Goal: Task Accomplishment & Management: Manage account settings

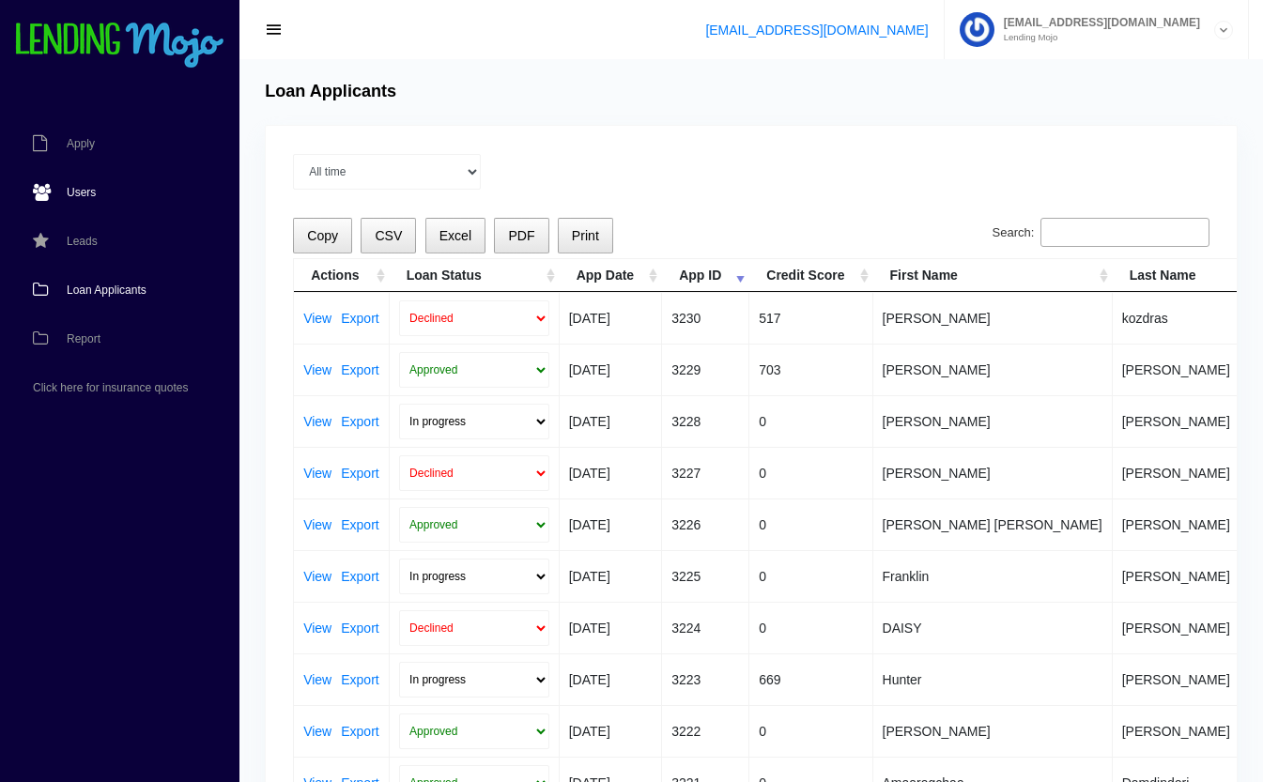
click at [73, 189] on span "Users" at bounding box center [81, 192] width 29 height 11
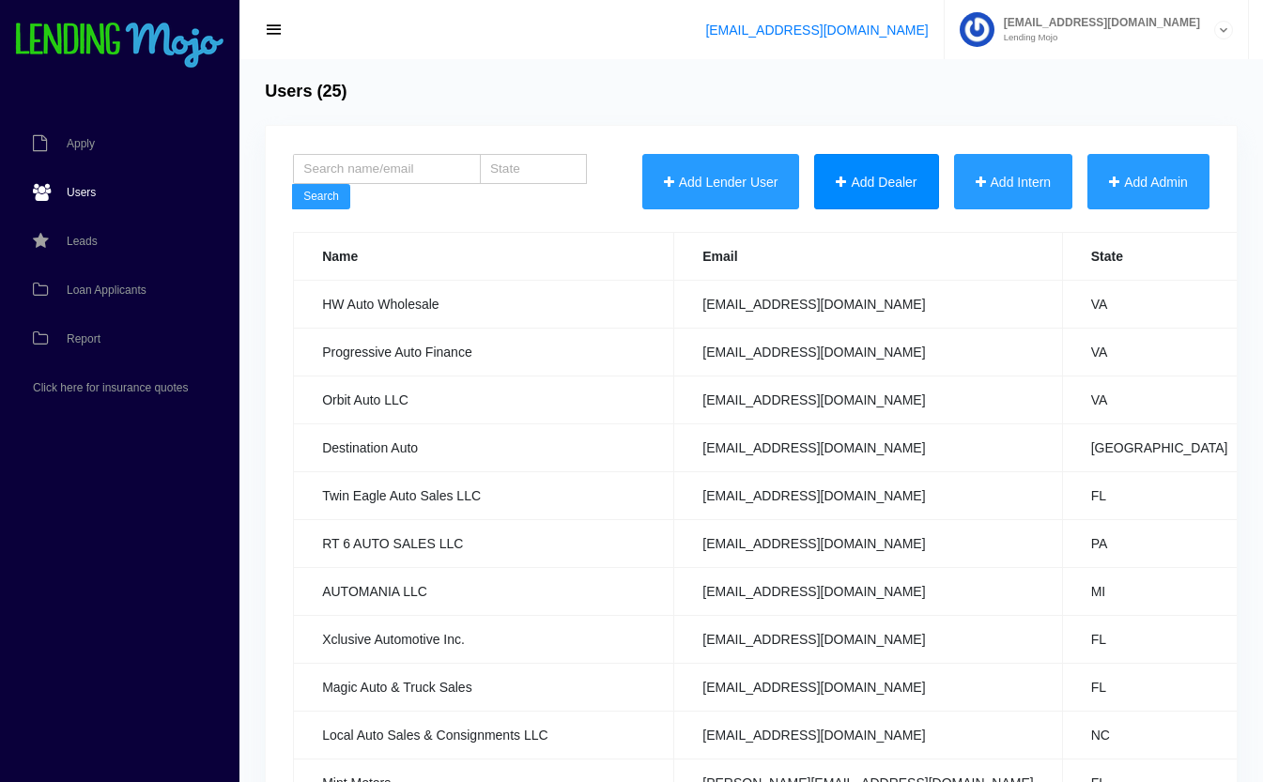
click at [882, 193] on button "Add Dealer" at bounding box center [876, 182] width 124 height 56
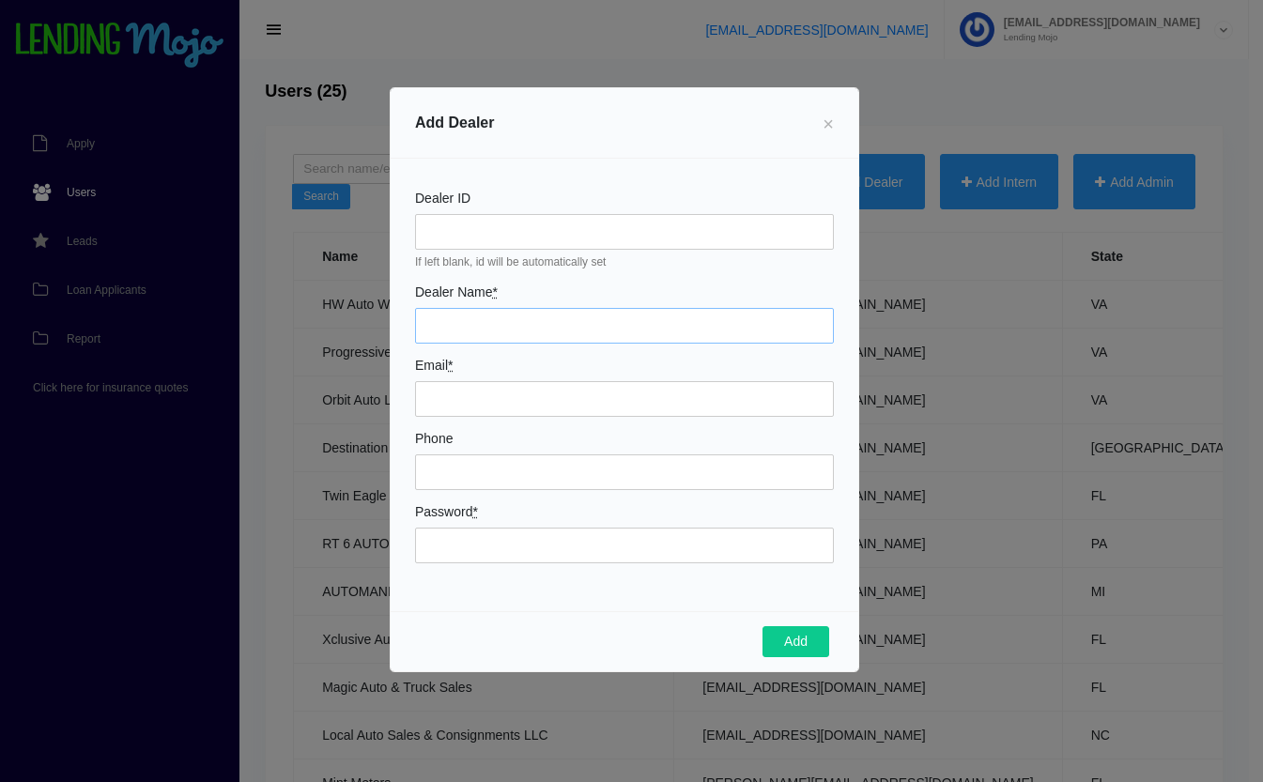
click at [585, 323] on input "Dealer Name *" at bounding box center [624, 326] width 419 height 36
type input "Haq Auto Wholesale"
type input "[EMAIL_ADDRESS][DOMAIN_NAME]"
type input "7575677080"
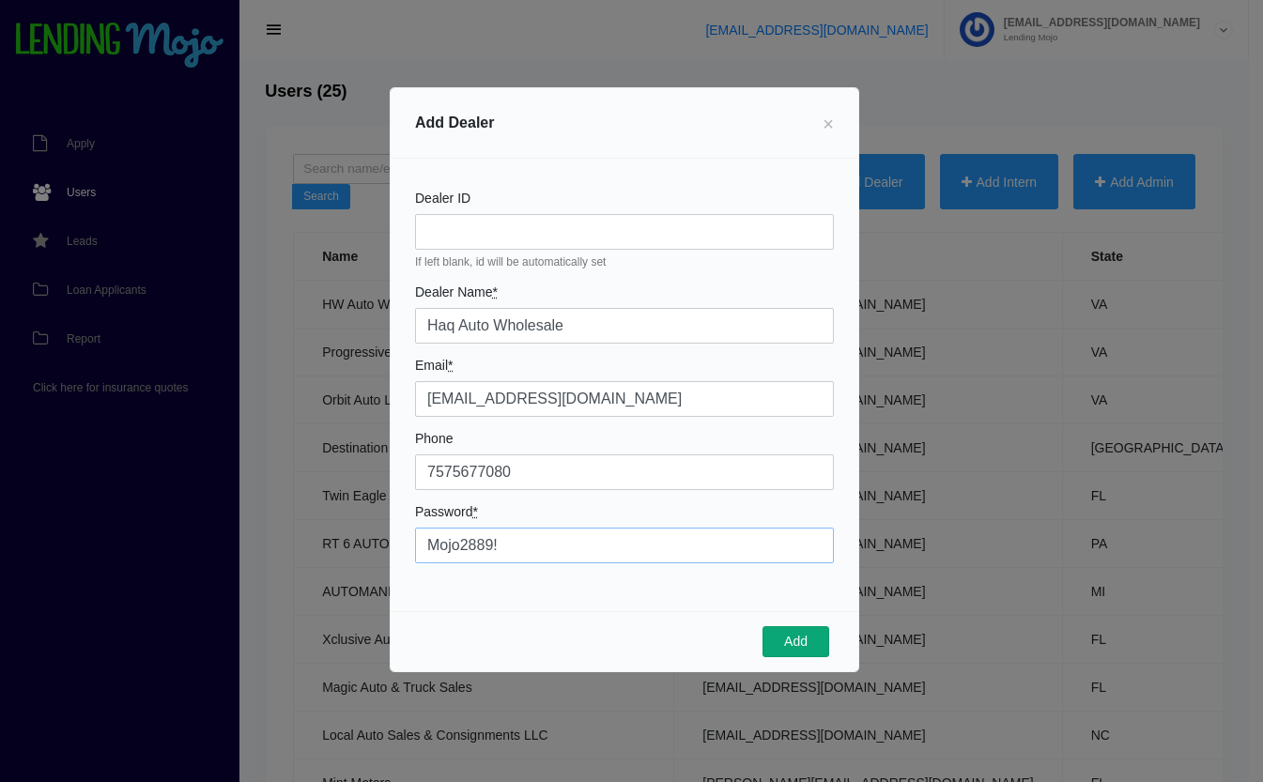
type input "Mojo2889!"
click at [804, 636] on button "Add" at bounding box center [796, 643] width 67 height 32
click at [830, 127] on span "×" at bounding box center [828, 124] width 11 height 21
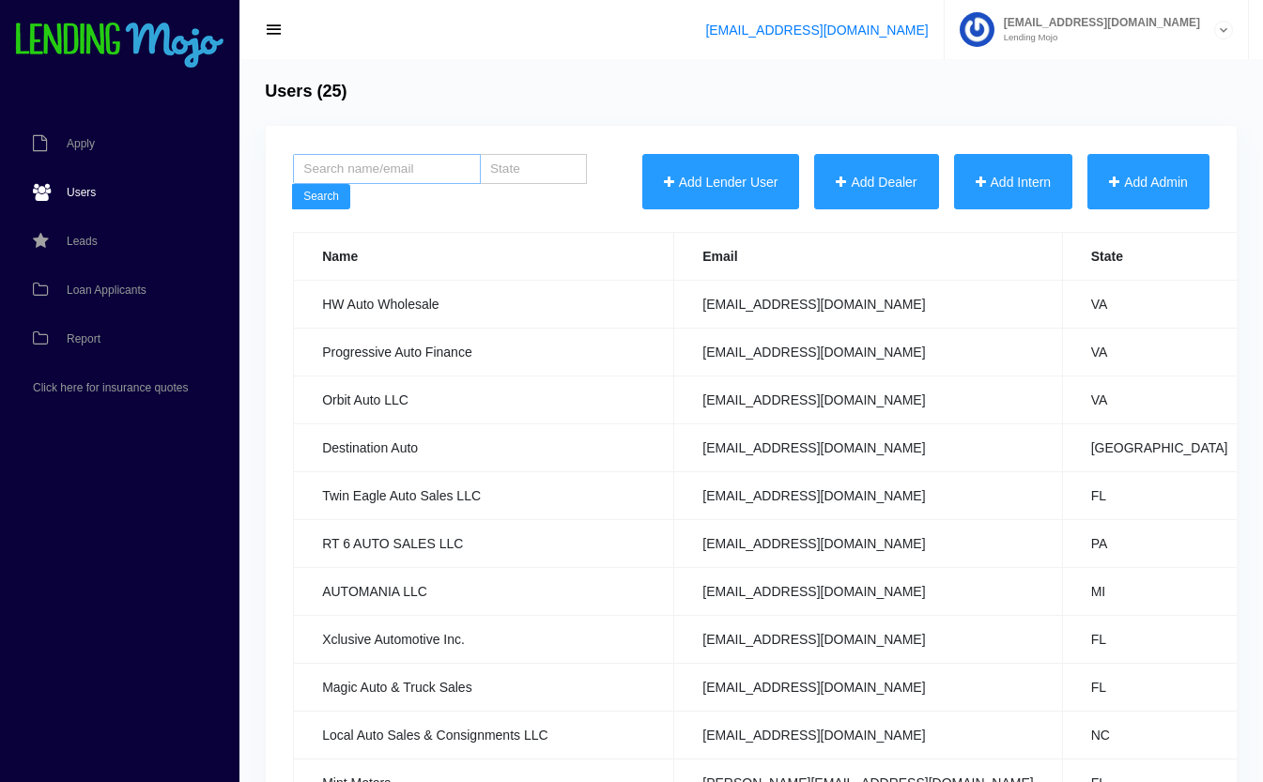
click at [340, 171] on input "search" at bounding box center [387, 169] width 188 height 30
type input "haq"
click at [333, 194] on button "Search" at bounding box center [321, 197] width 58 height 26
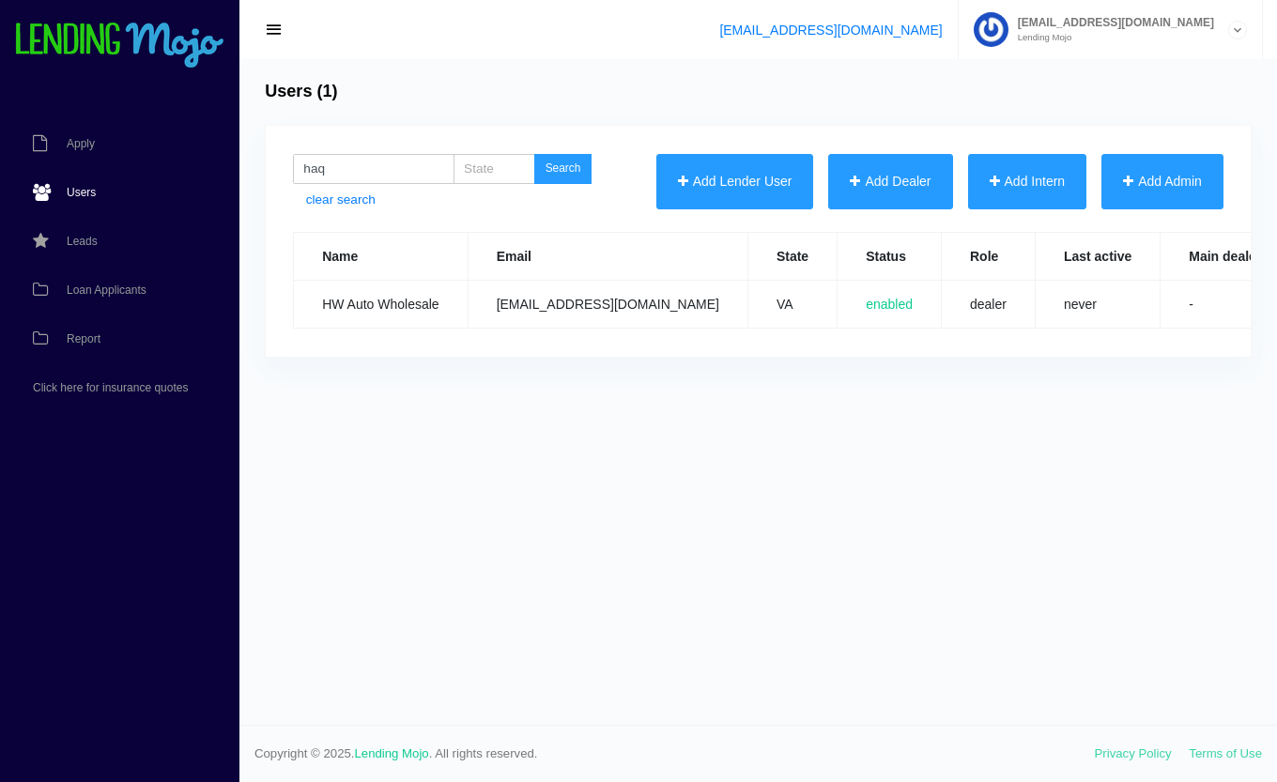
click at [78, 191] on span "Users" at bounding box center [81, 192] width 29 height 11
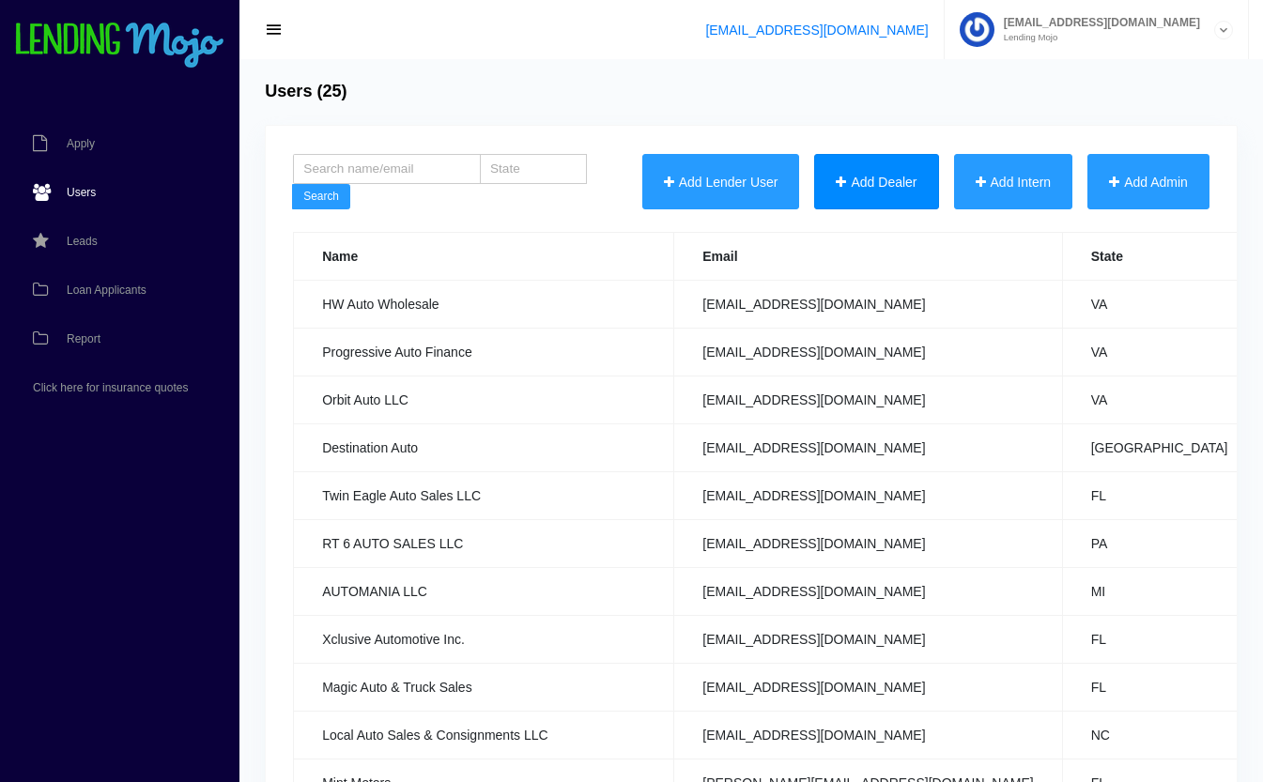
click at [898, 168] on button "Add Dealer" at bounding box center [876, 182] width 124 height 56
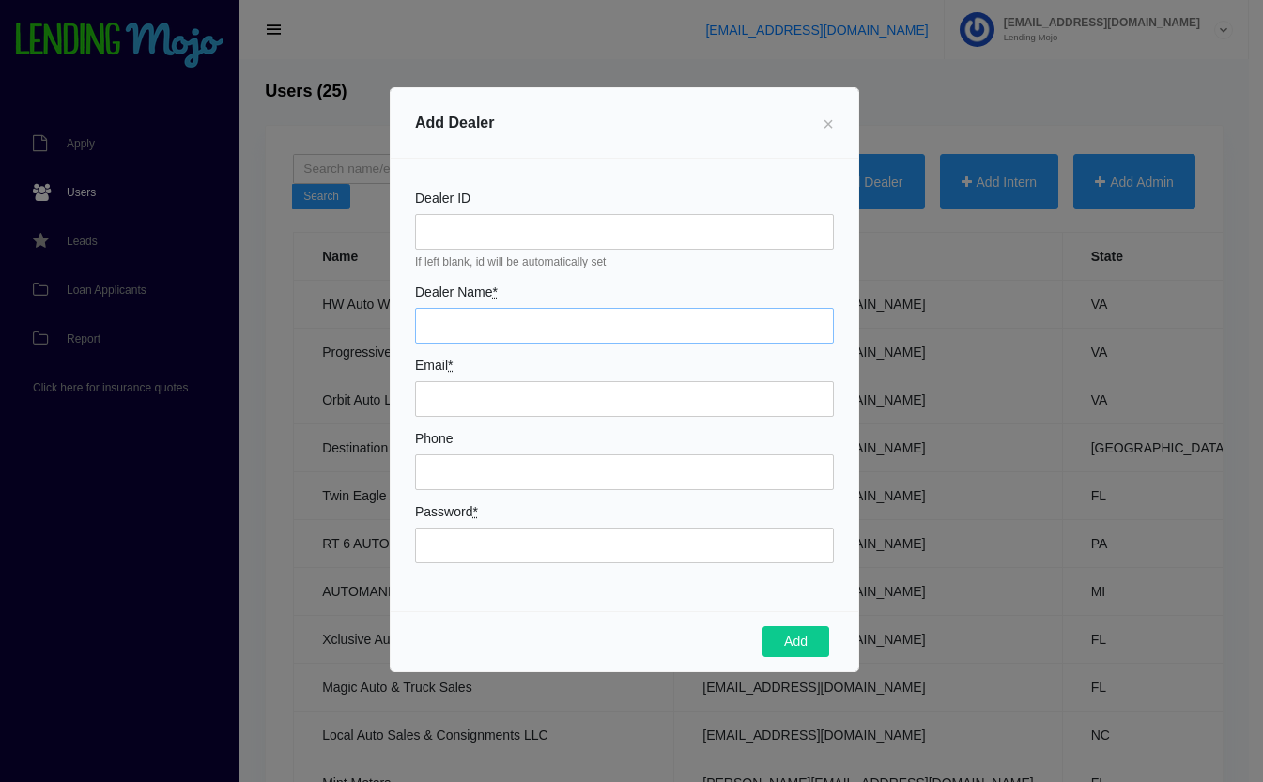
click at [651, 333] on input "Dealer Name *" at bounding box center [624, 326] width 419 height 36
type input "1 Auto Inc."
type input "1autochantilly@gmail.com"
type input "7032208431"
type input "Mojo3448!"
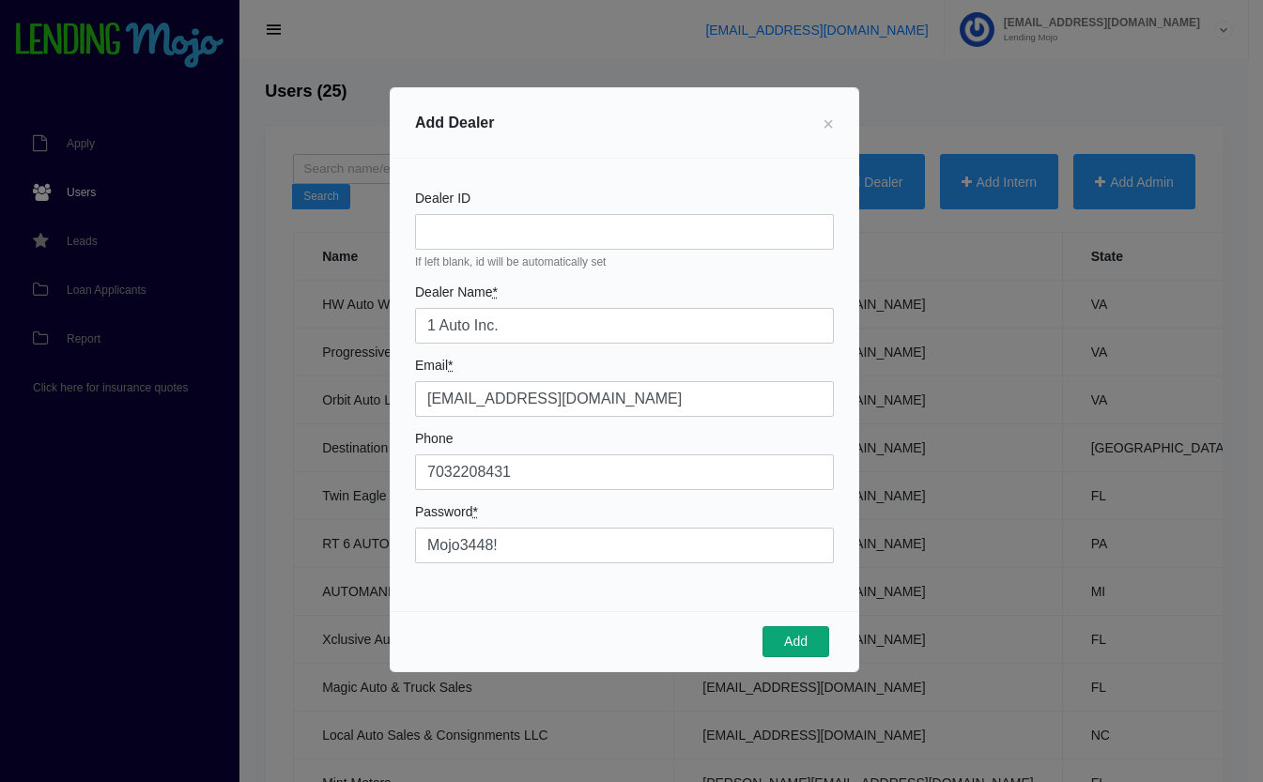
click at [786, 644] on button "Add" at bounding box center [796, 643] width 67 height 32
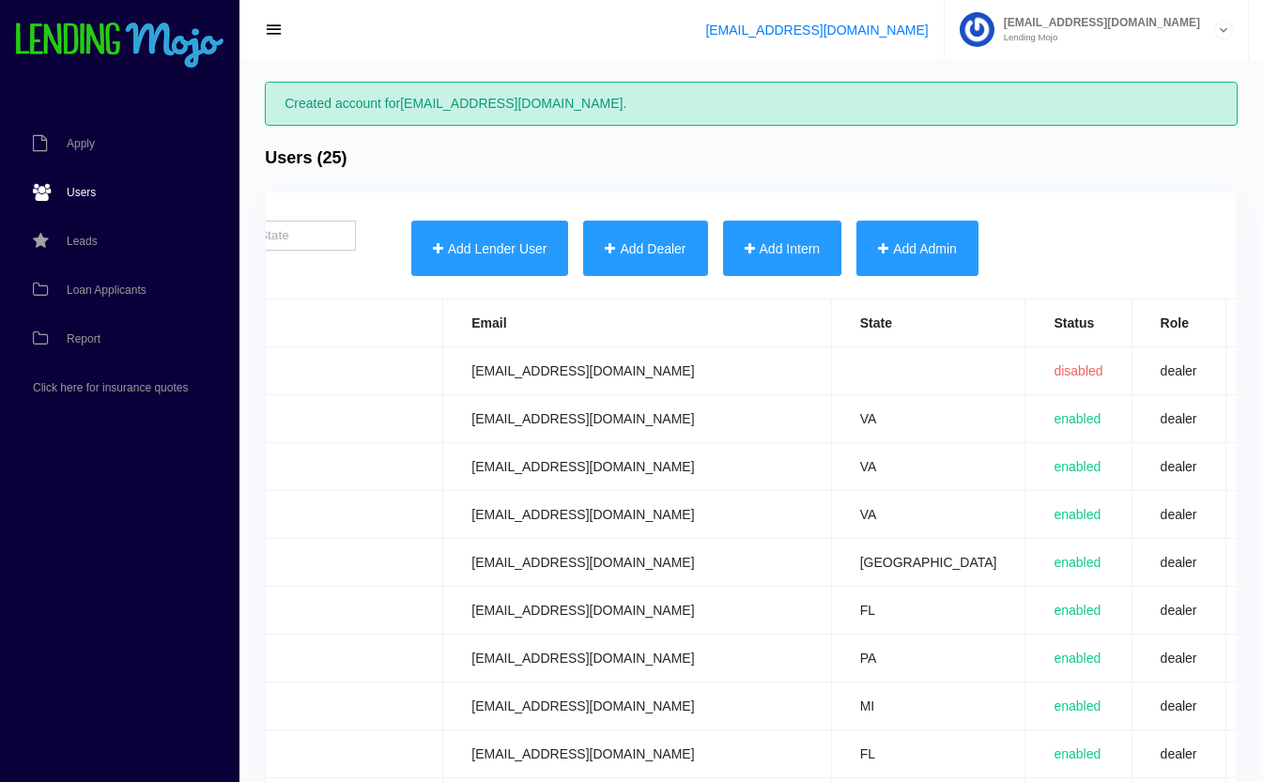
scroll to position [0, 740]
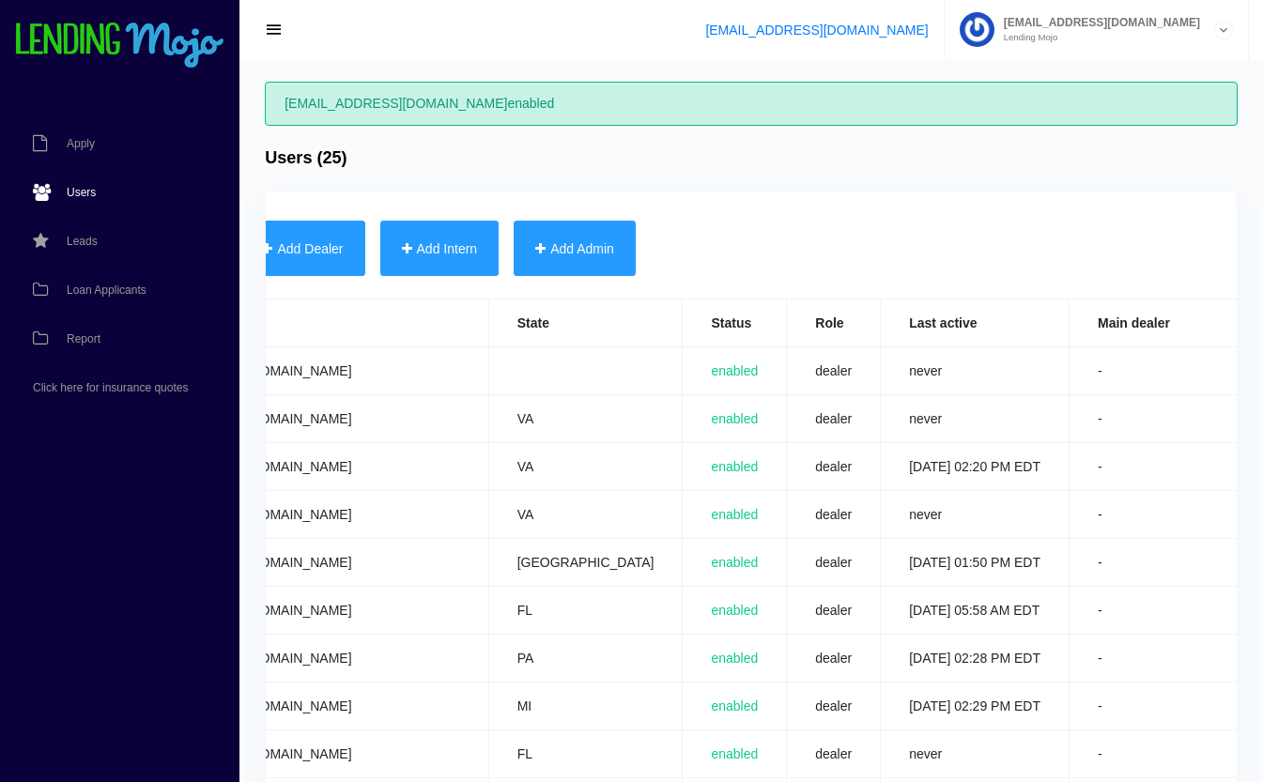
scroll to position [0, 737]
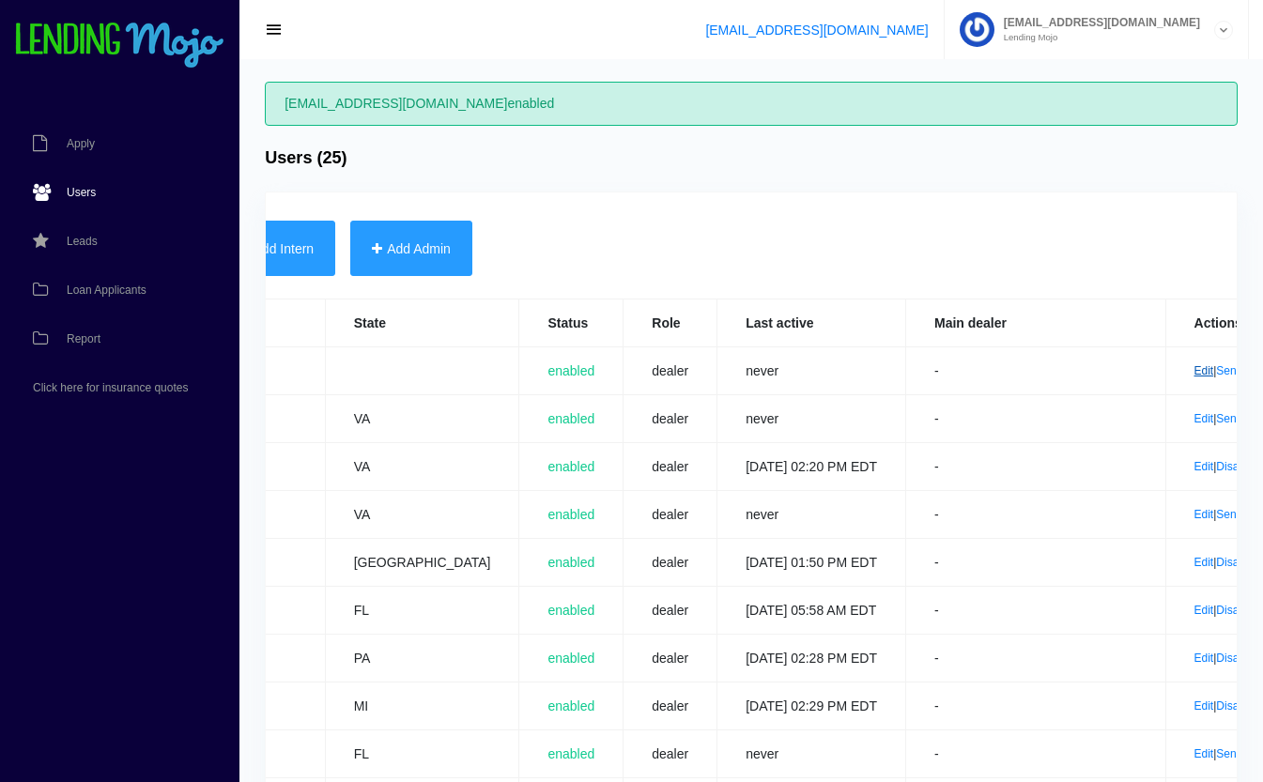
click at [1195, 366] on link "Edit" at bounding box center [1205, 370] width 20 height 13
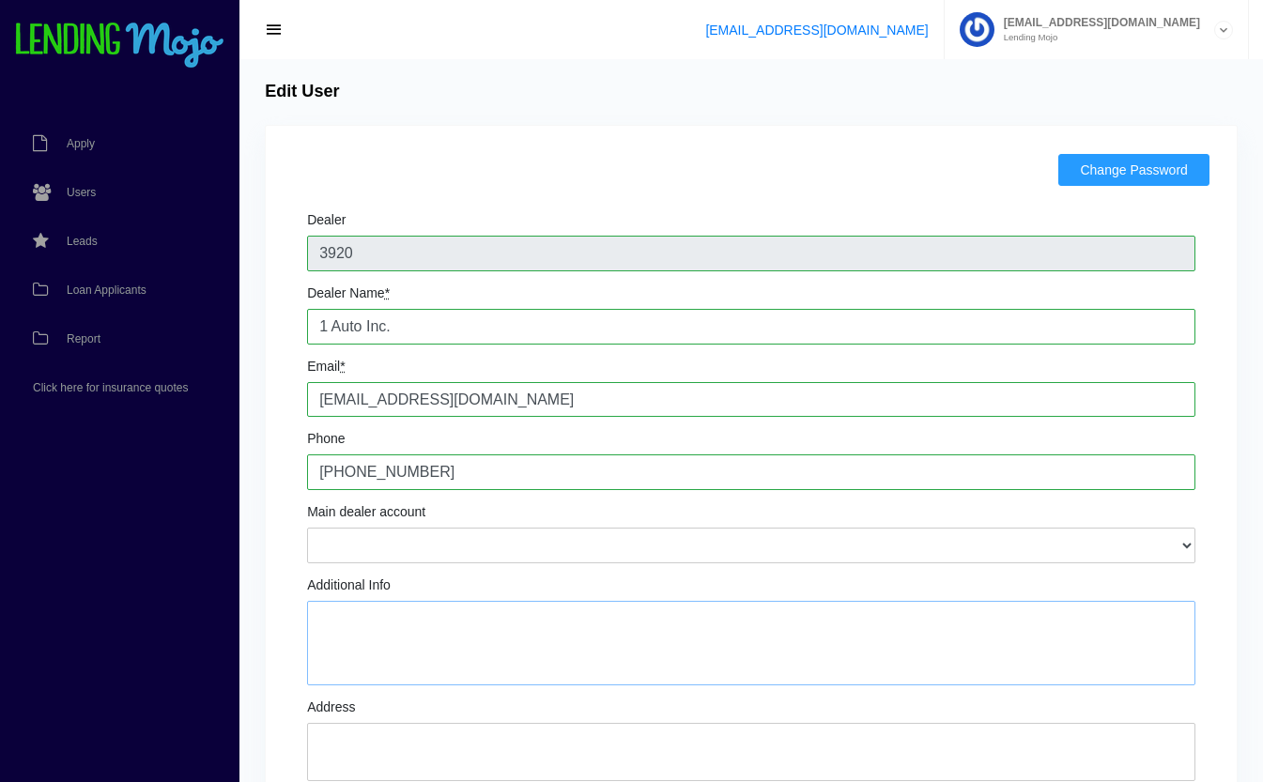
click at [409, 646] on textarea "Additional Info" at bounding box center [751, 643] width 889 height 85
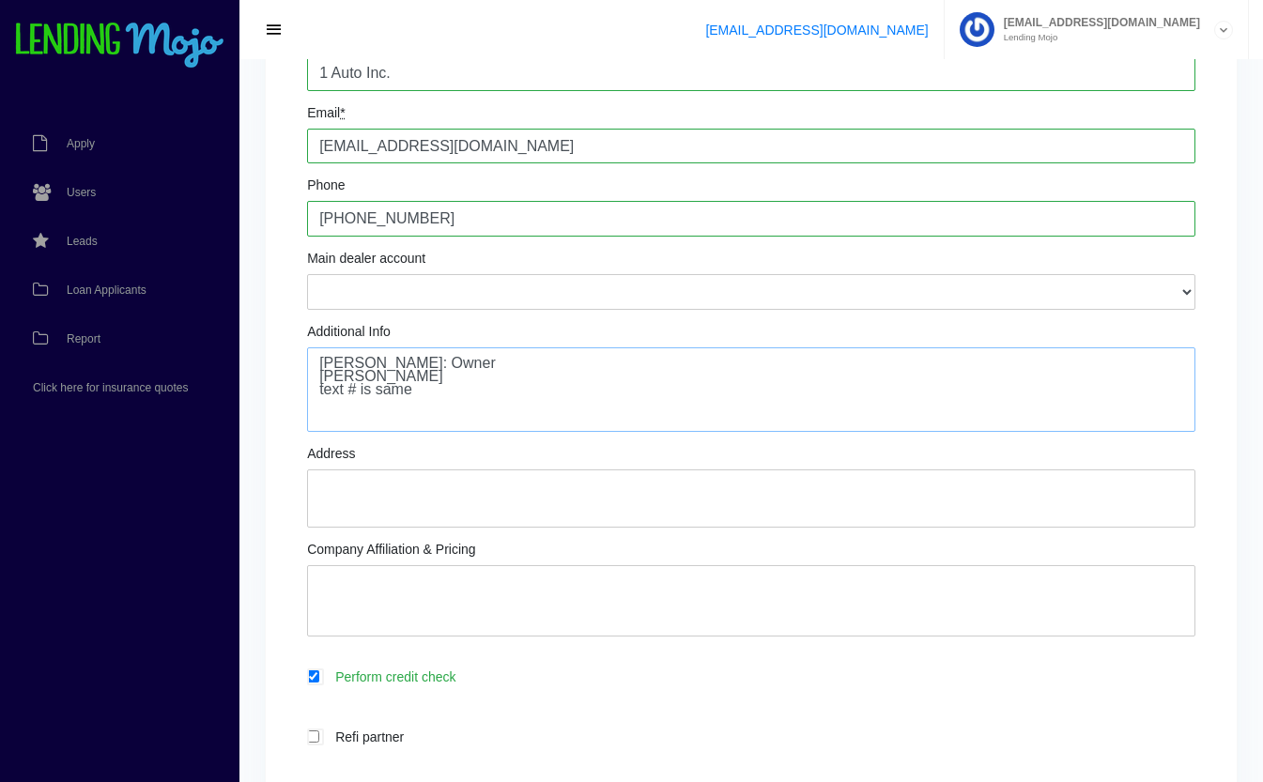
scroll to position [253, 0]
type textarea "[PERSON_NAME]: Owner [PERSON_NAME] text # is same"
click at [460, 488] on textarea "Address" at bounding box center [751, 500] width 889 height 58
type textarea "[STREET_ADDRESS]"
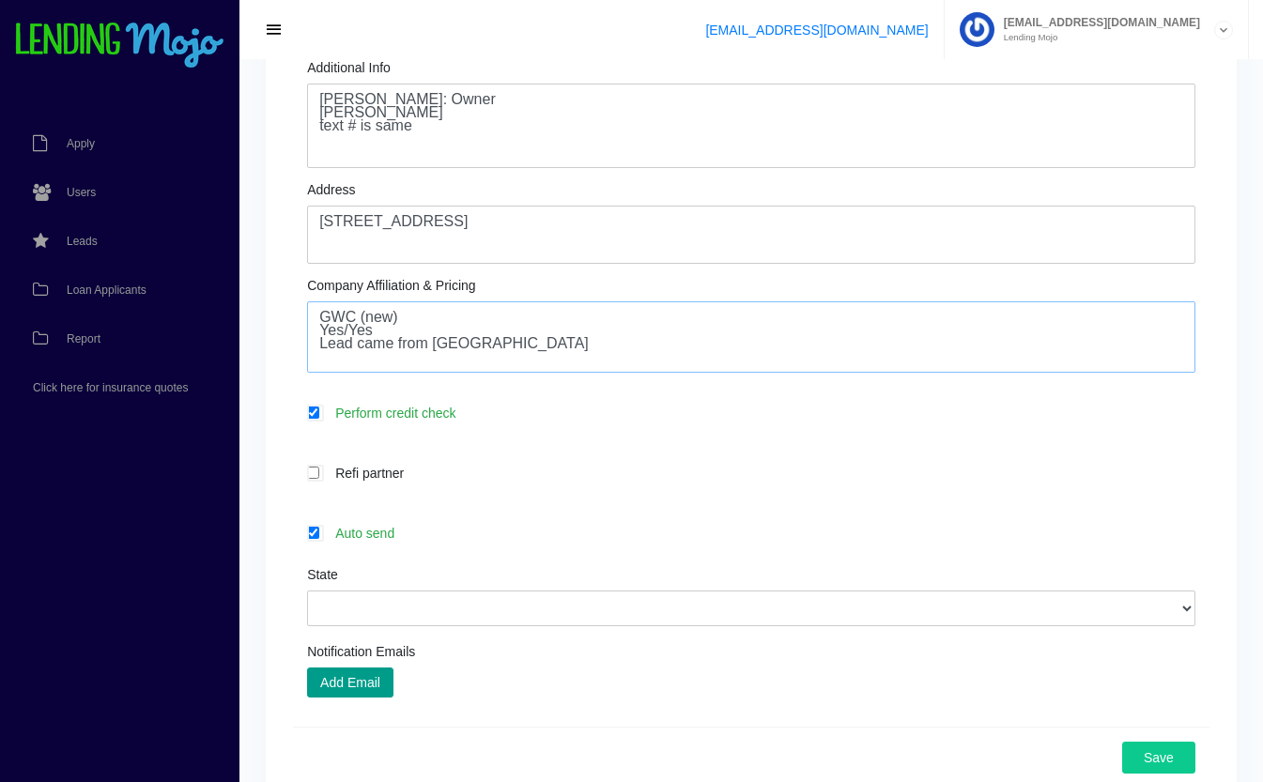
scroll to position [540, 0]
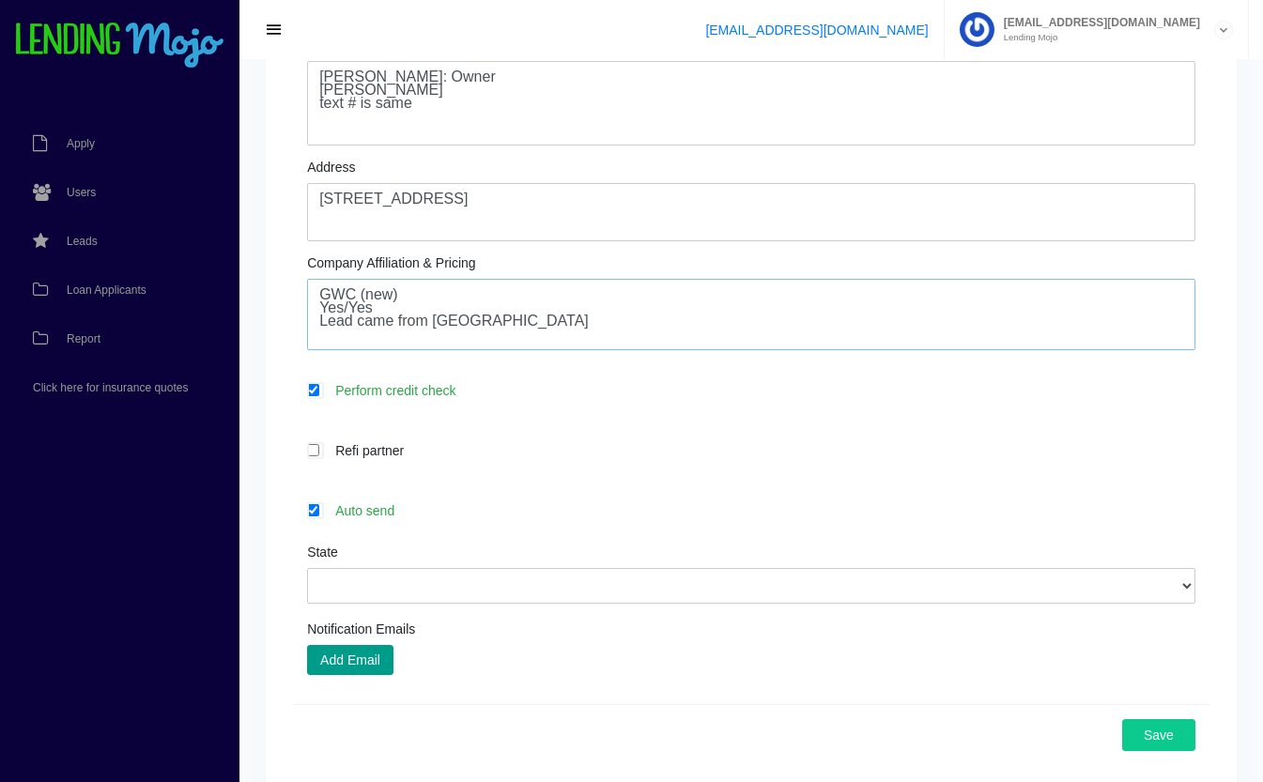
type textarea "GWC (new) Yes/Yes Lead came from [GEOGRAPHIC_DATA]"
click at [649, 507] on label "Auto send" at bounding box center [761, 511] width 870 height 22
click at [319, 507] on input "Auto send" at bounding box center [313, 510] width 12 height 12
checkbox input "false"
click at [658, 578] on select "[US_STATE] [US_STATE] [US_STATE] [US_STATE] [US_STATE] [US_STATE] [US_STATE] [U…" at bounding box center [751, 586] width 889 height 36
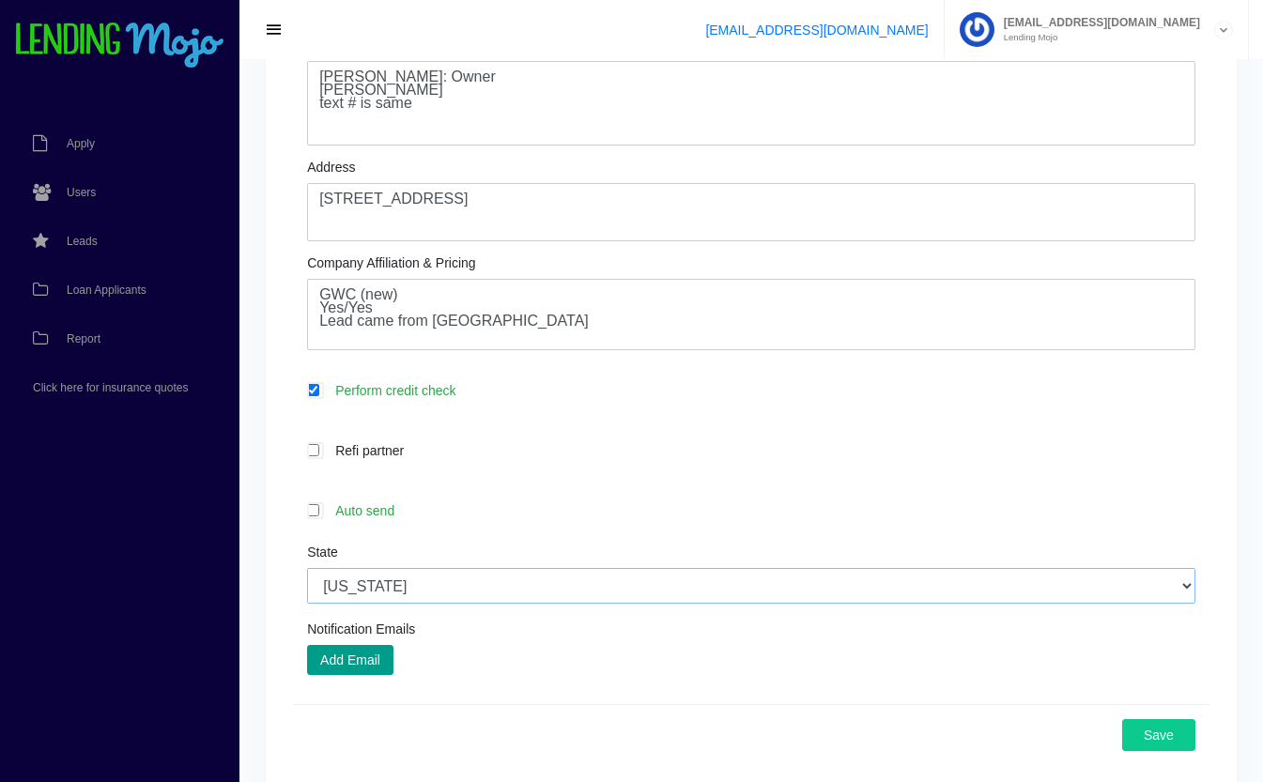
click at [307, 570] on select "[US_STATE] [US_STATE] [US_STATE] [US_STATE] [US_STATE] [US_STATE] [US_STATE] [U…" at bounding box center [751, 586] width 889 height 36
click at [583, 583] on select "[US_STATE] [US_STATE] [US_STATE] [US_STATE] [US_STATE] [US_STATE] [US_STATE] [U…" at bounding box center [751, 586] width 889 height 36
click at [307, 570] on select "[US_STATE] [US_STATE] [US_STATE] [US_STATE] [US_STATE] [US_STATE] [US_STATE] [U…" at bounding box center [751, 586] width 889 height 36
click at [518, 582] on select "[US_STATE] [US_STATE] [US_STATE] [US_STATE] [US_STATE] [US_STATE] [US_STATE] [U…" at bounding box center [751, 586] width 889 height 36
click at [307, 570] on select "[US_STATE] [US_STATE] [US_STATE] [US_STATE] [US_STATE] [US_STATE] [US_STATE] [U…" at bounding box center [751, 586] width 889 height 36
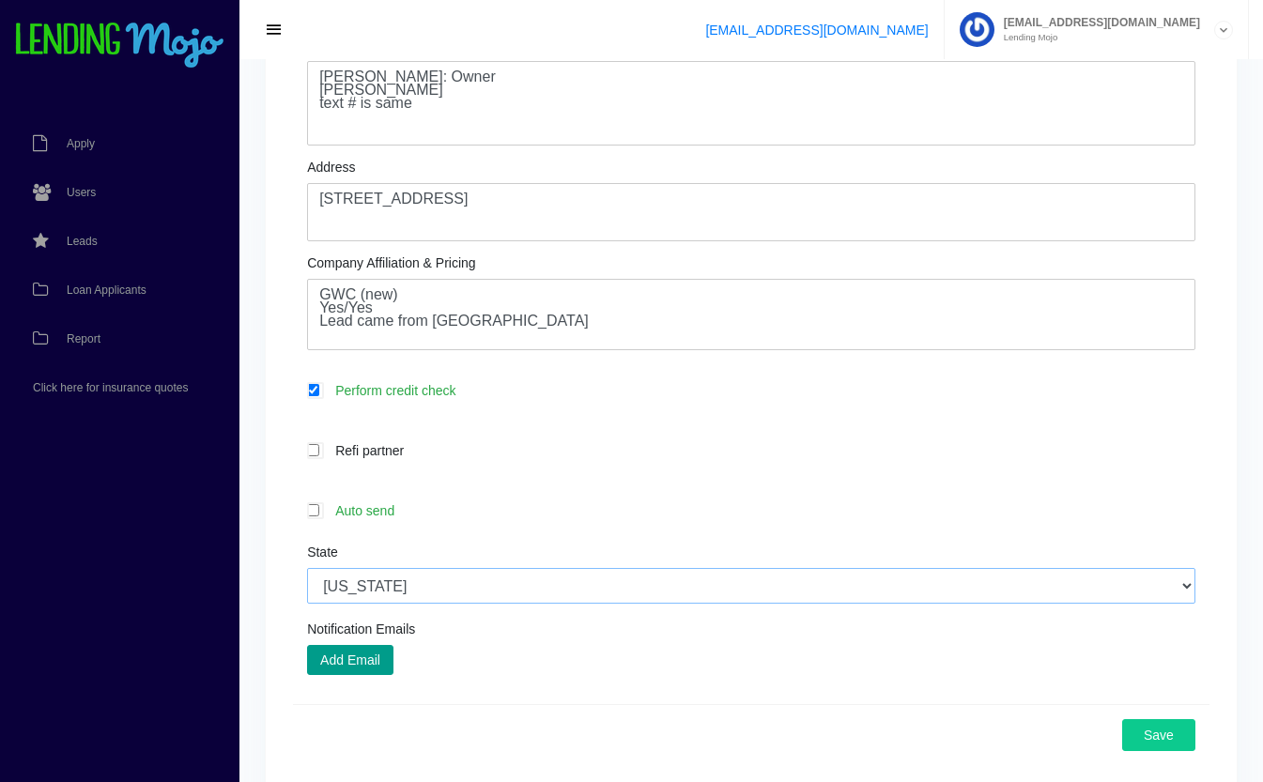
click at [480, 597] on select "[US_STATE] [US_STATE] [US_STATE] [US_STATE] [US_STATE] [US_STATE] [US_STATE] [U…" at bounding box center [751, 586] width 889 height 36
select select "VA"
click at [307, 570] on select "[US_STATE] [US_STATE] [US_STATE] [US_STATE] [US_STATE] [US_STATE] [US_STATE] [U…" at bounding box center [751, 586] width 889 height 36
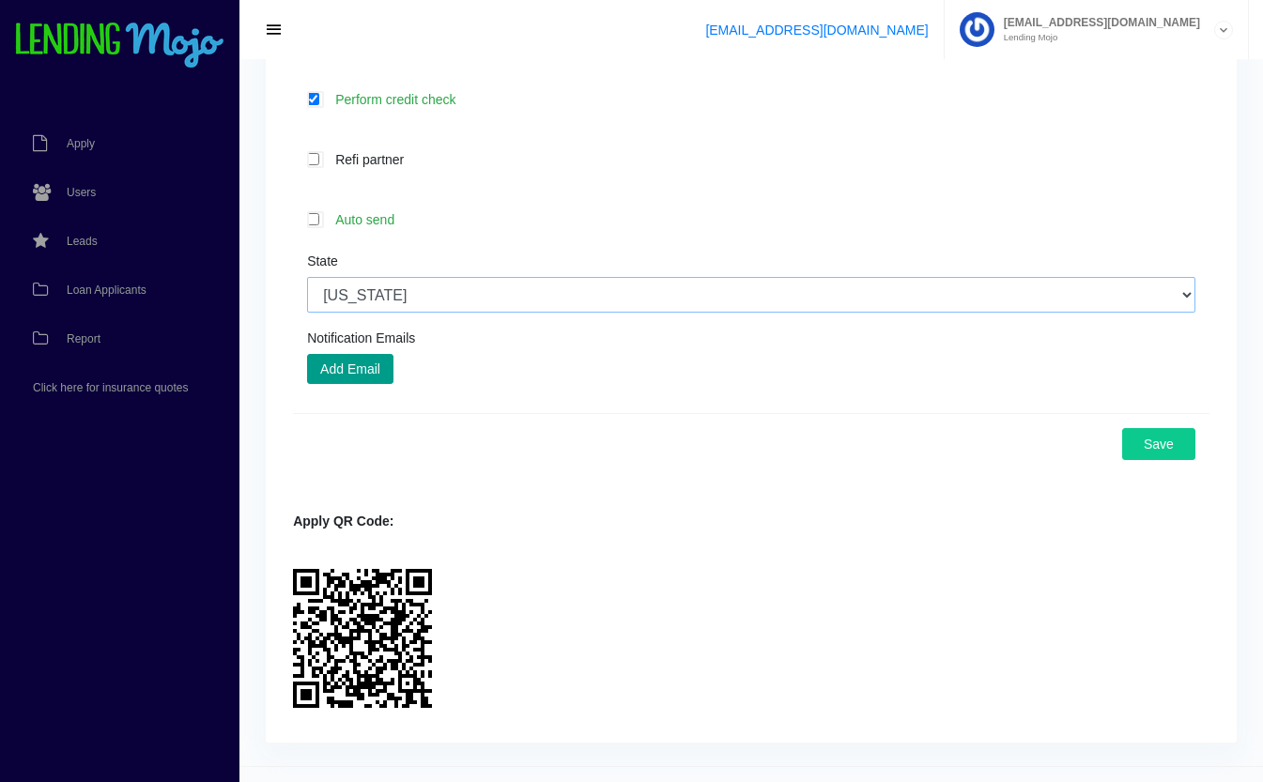
scroll to position [874, 0]
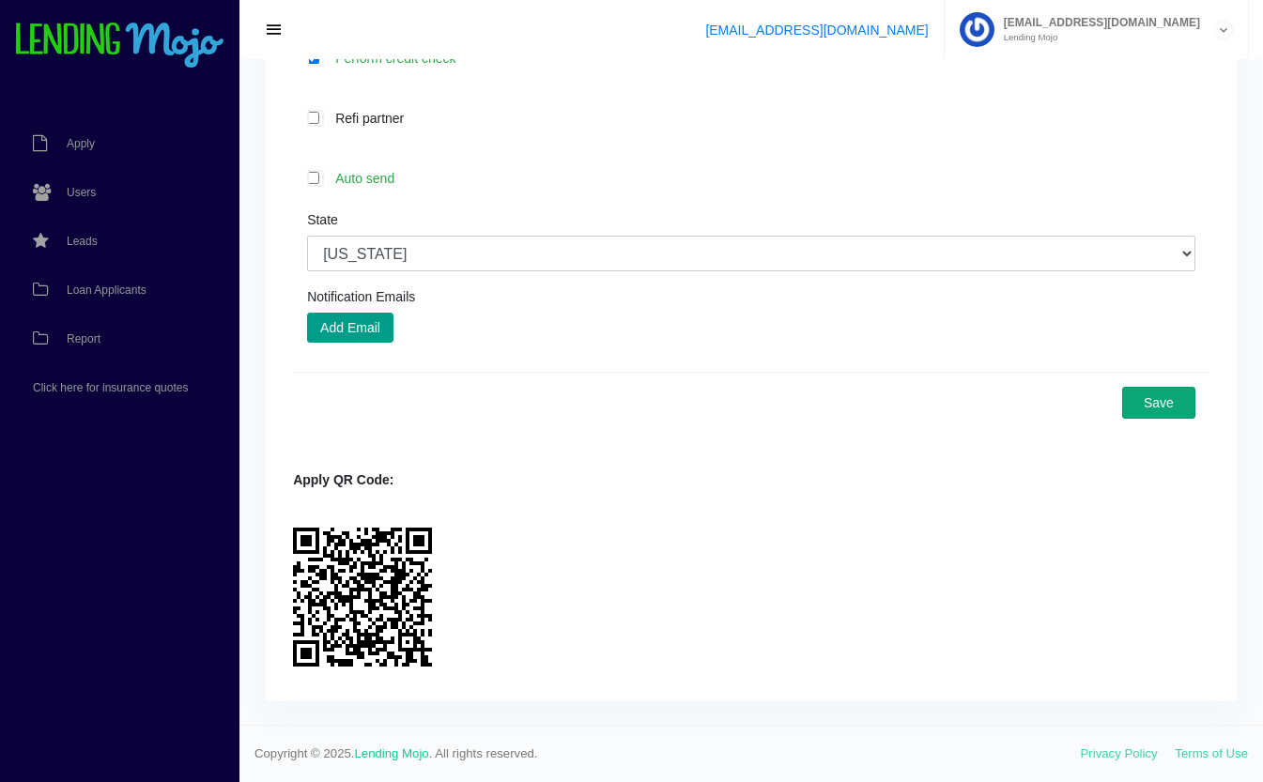
click at [1155, 408] on button "Save" at bounding box center [1158, 403] width 73 height 32
